Goal: Find specific page/section: Find specific page/section

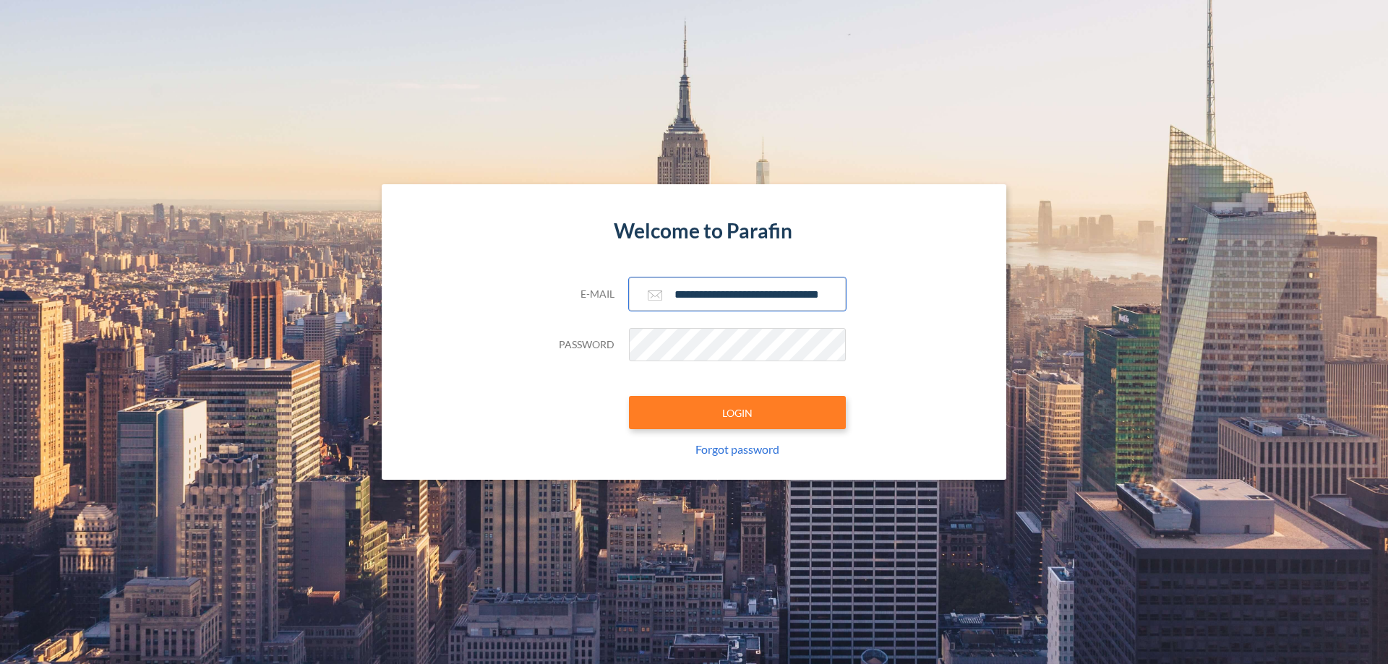
scroll to position [0, 23]
type input "**********"
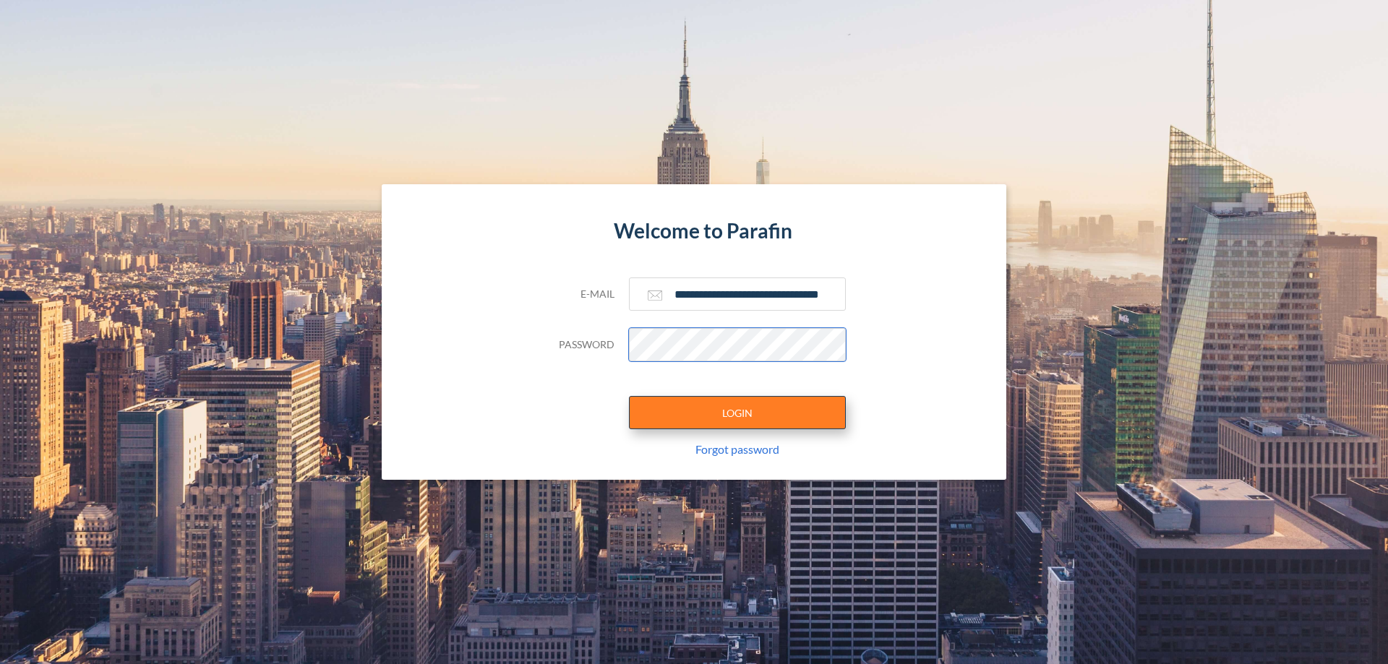
scroll to position [0, 0]
click at [737, 413] on button "LOGIN" at bounding box center [737, 412] width 217 height 33
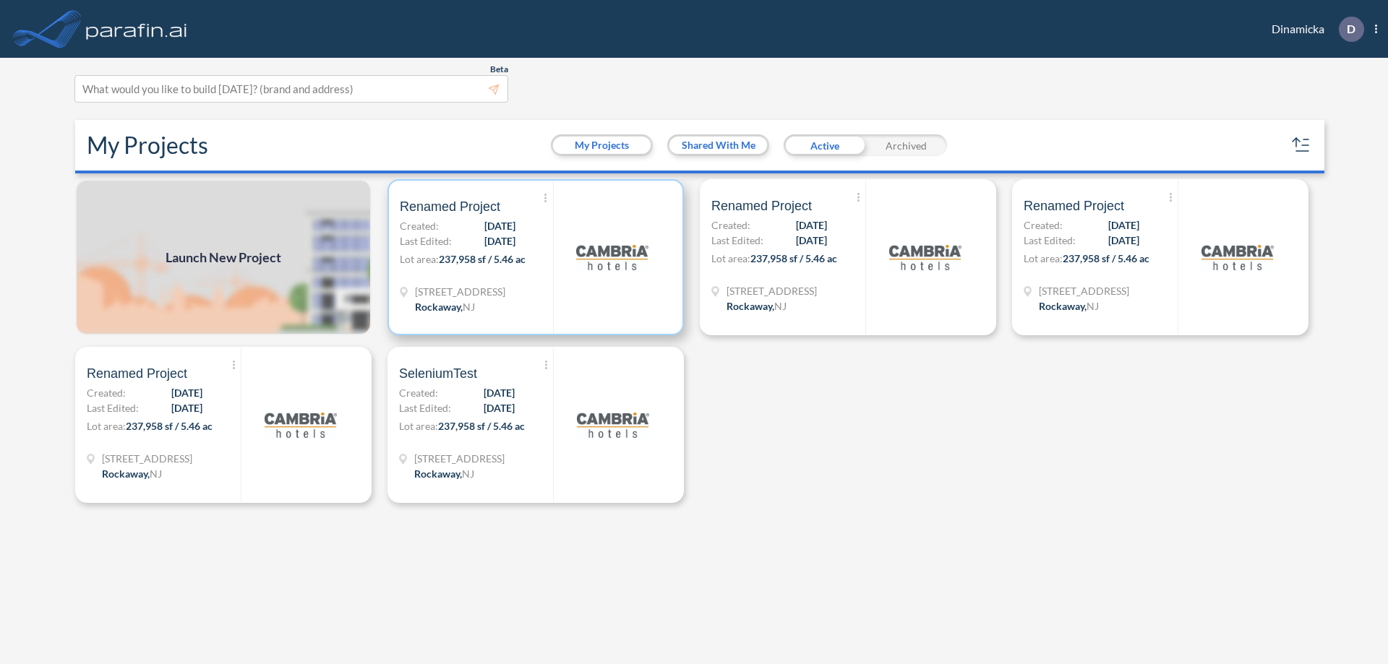
scroll to position [4, 0]
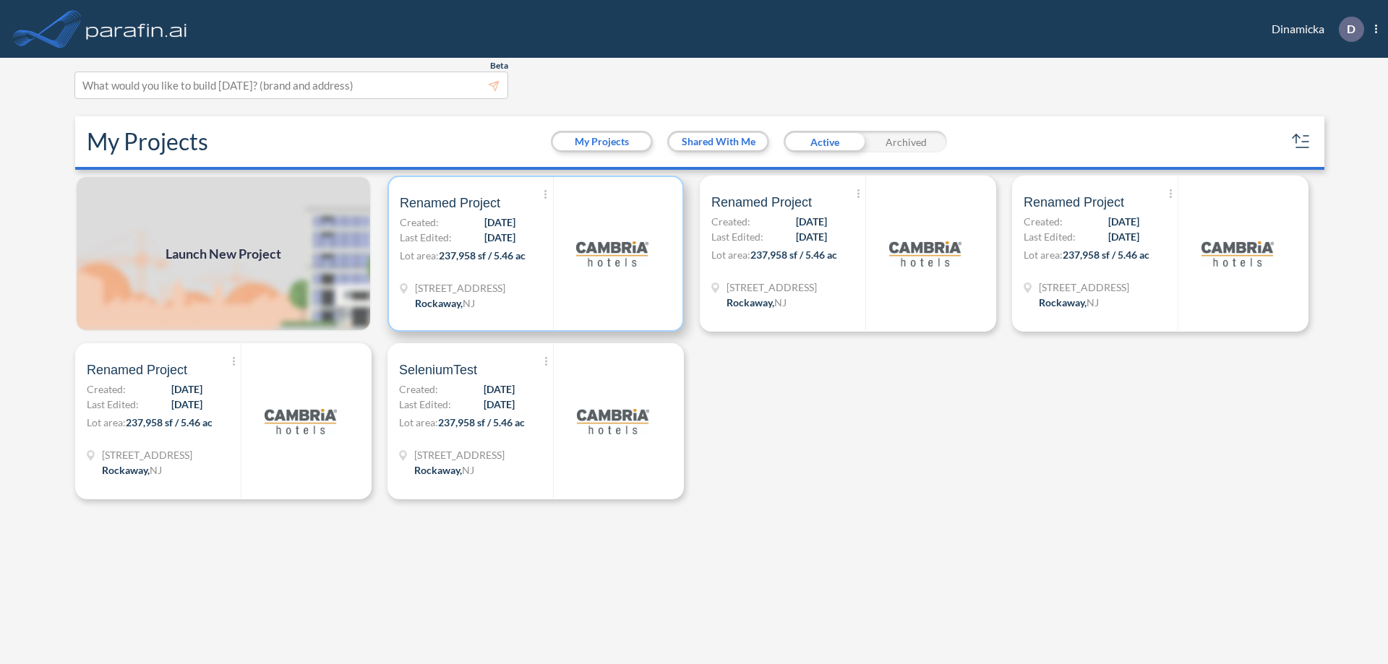
click at [536, 254] on p "Lot area: 237,958 sf / 5.46 ac" at bounding box center [476, 258] width 153 height 21
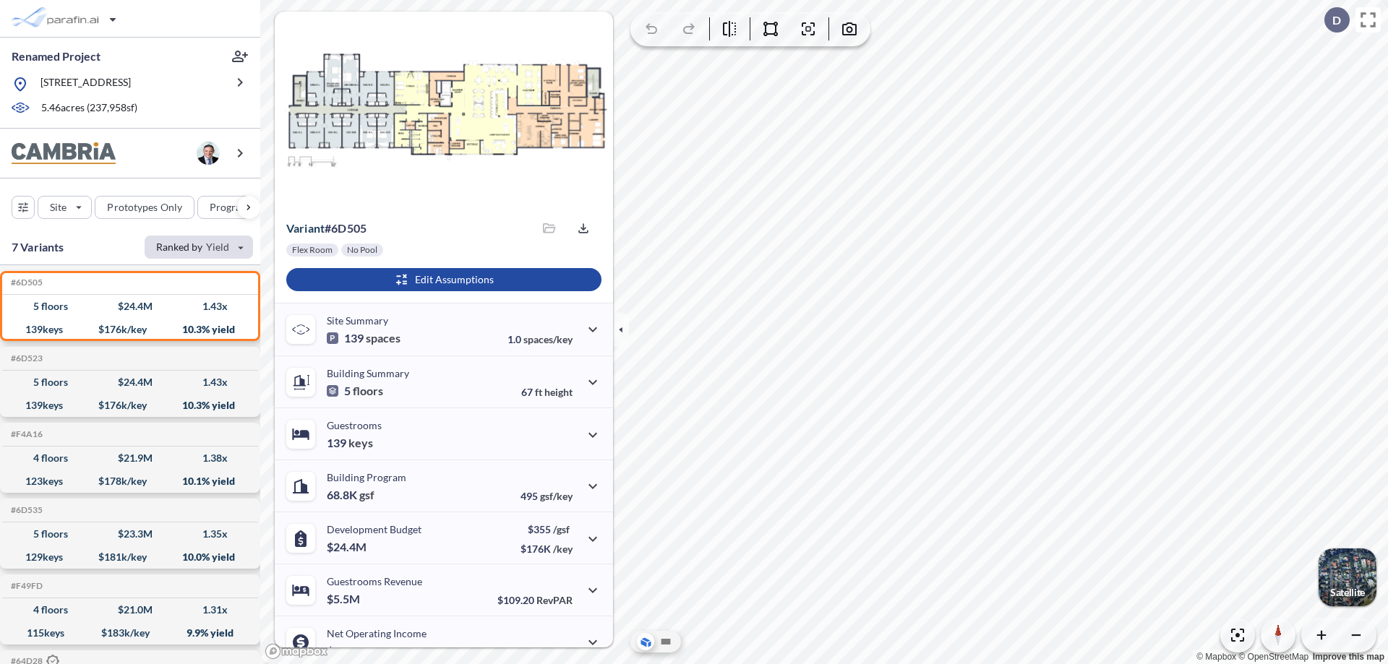
click at [199, 247] on div "button" at bounding box center [199, 247] width 108 height 23
